Goal: Information Seeking & Learning: Learn about a topic

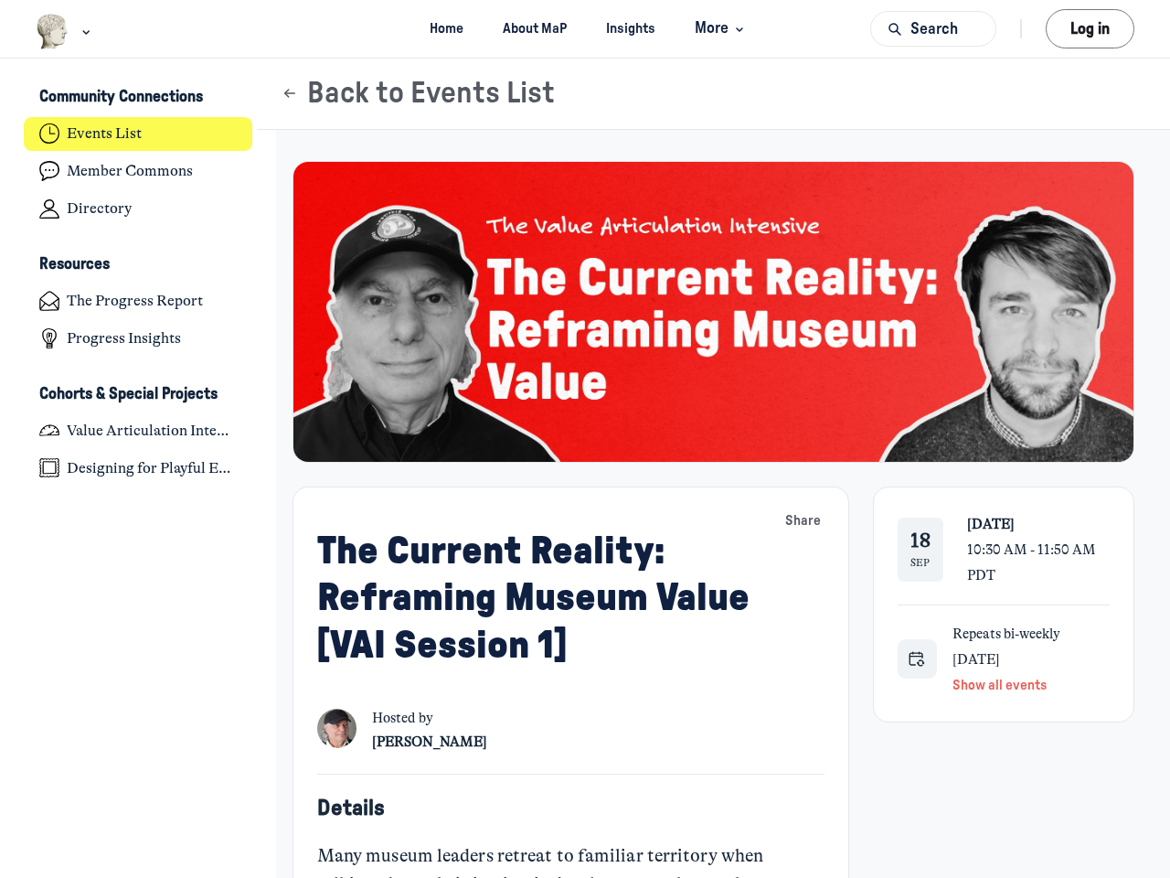
scroll to position [6001, 3594]
click at [53, 31] on img "Main navigation bar" at bounding box center [53, 32] width 34 height 36
click at [719, 28] on span "More" at bounding box center [722, 28] width 54 height 25
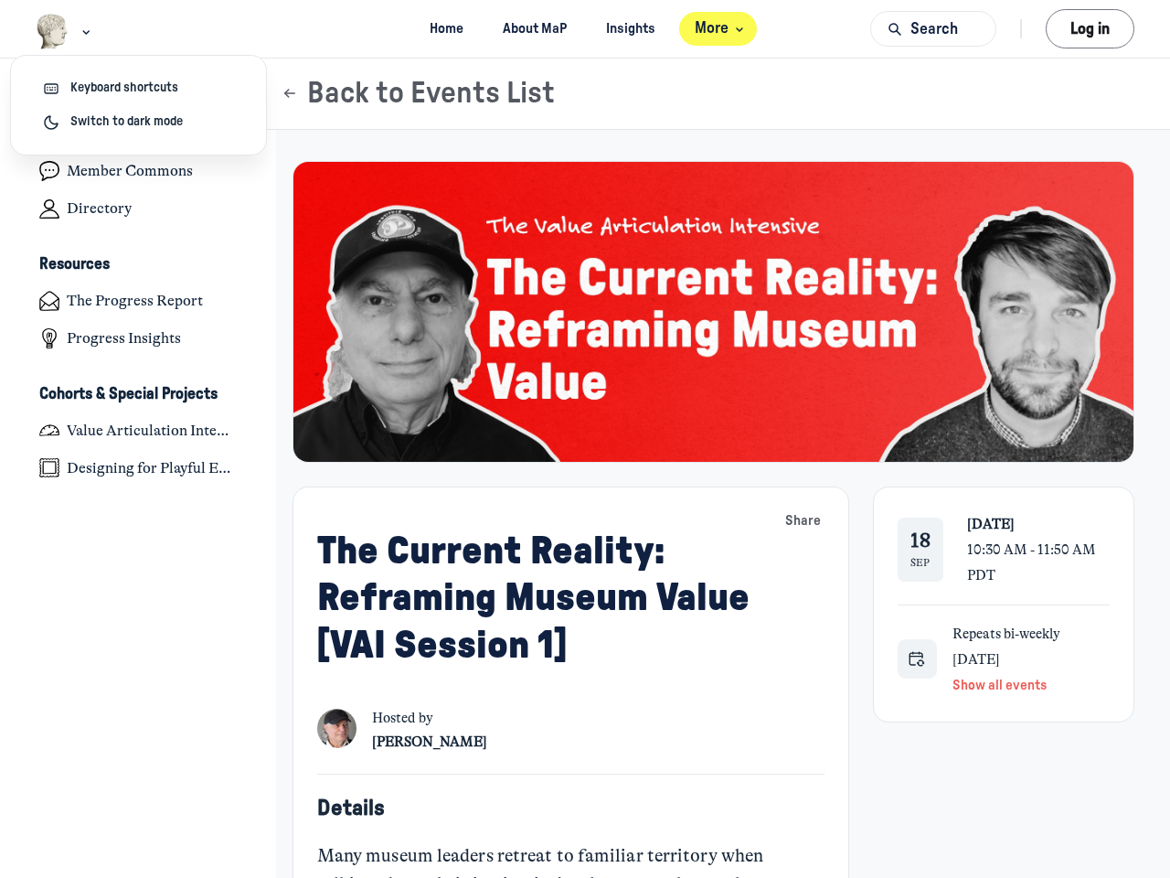
click at [933, 28] on button "Search" at bounding box center [933, 29] width 126 height 36
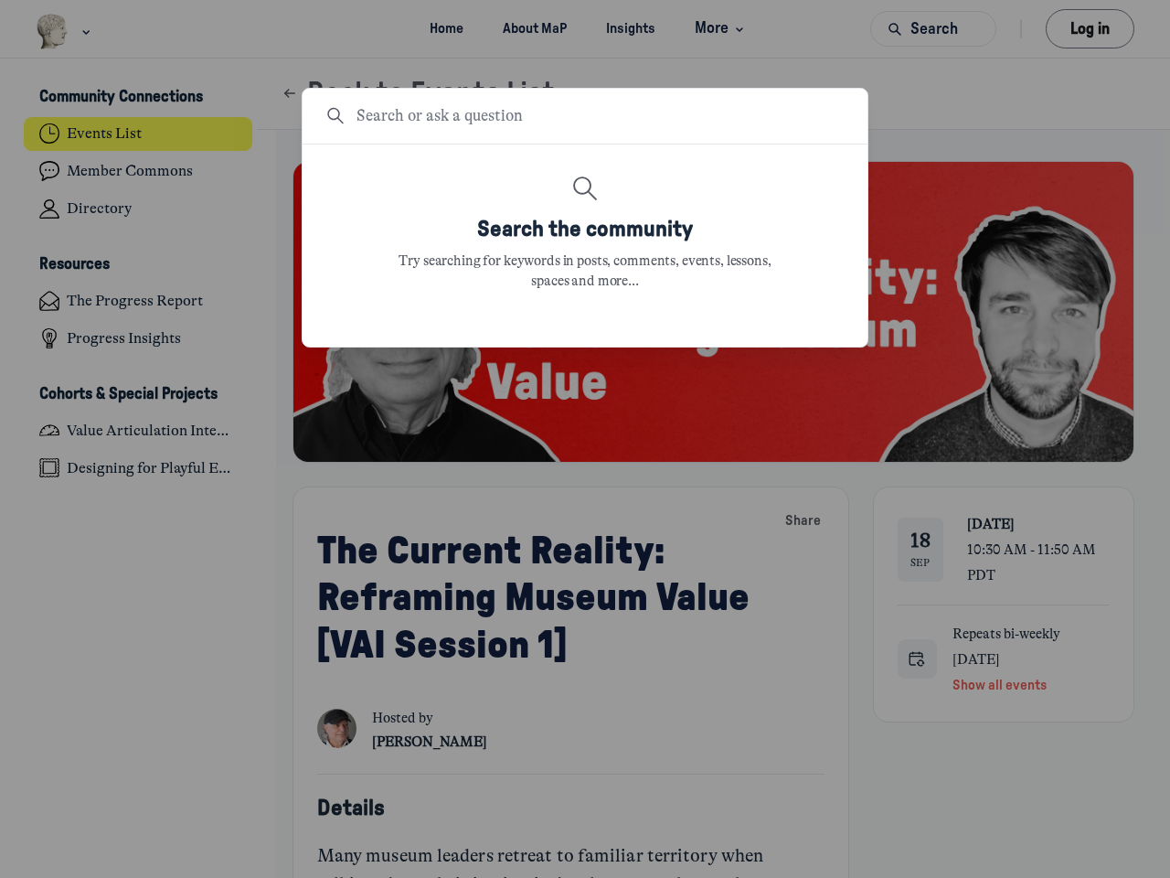
click at [1090, 28] on div at bounding box center [585, 439] width 1170 height 878
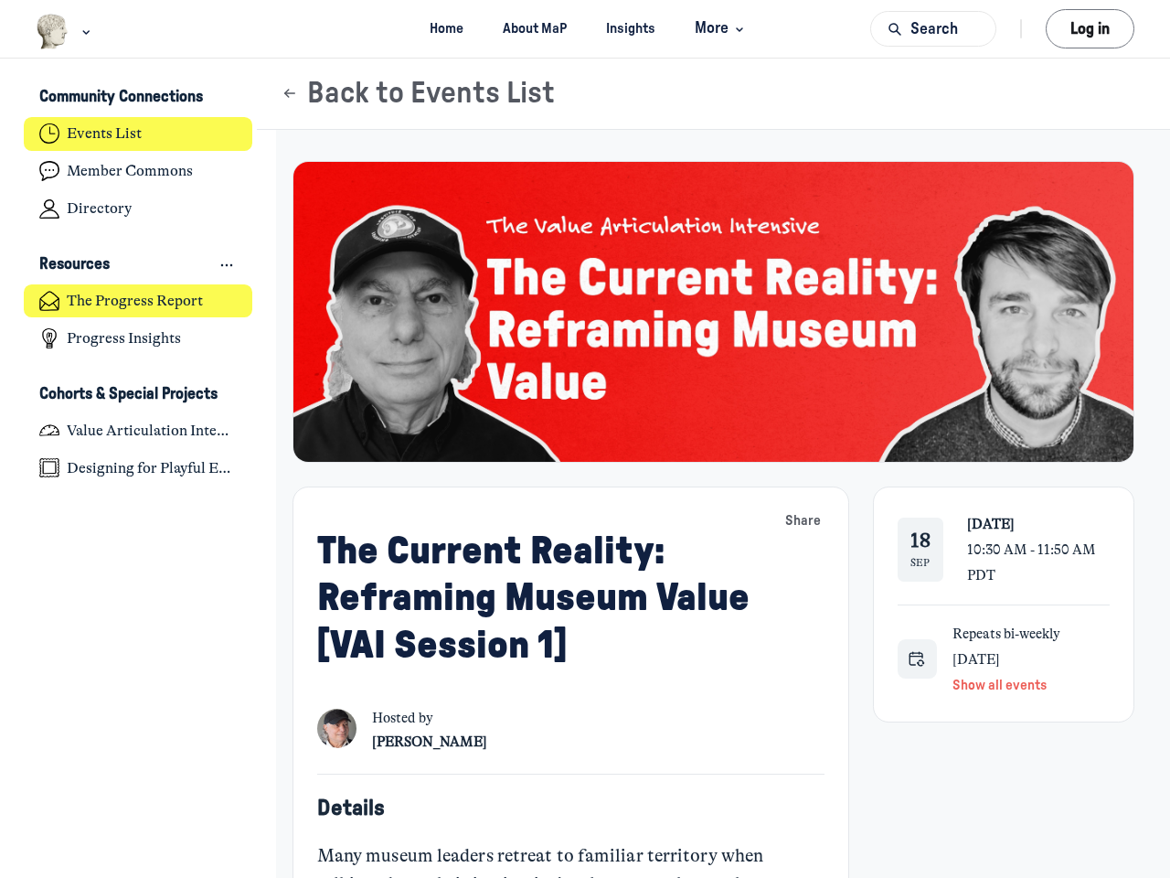
click at [138, 283] on div "Resources The Progress Report Progress Insights" at bounding box center [138, 303] width 229 height 106
click at [138, 98] on h3 "Community Connections" at bounding box center [121, 97] width 164 height 19
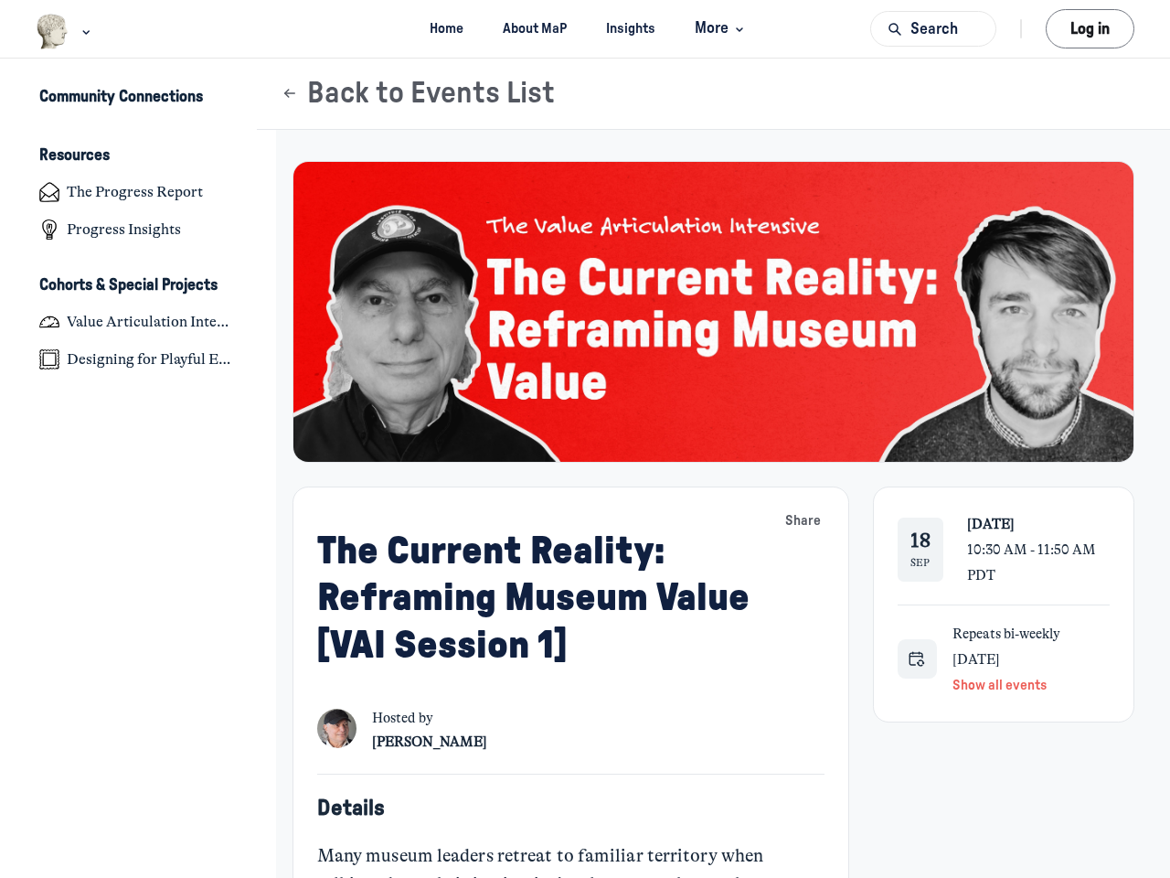
click at [138, 265] on div "Community Connections Resources The Progress Report Progress Insights Cohorts &…" at bounding box center [138, 228] width 276 height 293
click at [138, 320] on h4 "Value Articulation Intensive (Cultural Leadership Lab)" at bounding box center [152, 322] width 170 height 18
